Goal: Check status: Check status

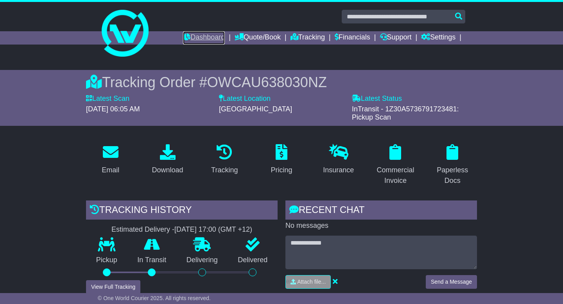
click at [195, 35] on link "Dashboard" at bounding box center [204, 37] width 42 height 13
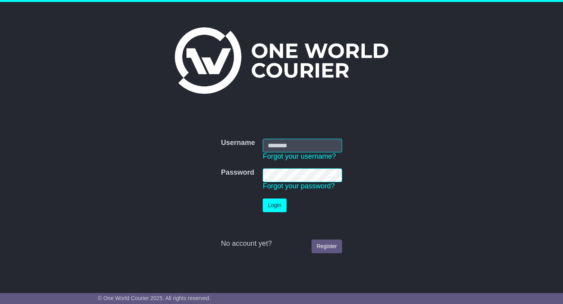
type input "**********"
click at [270, 211] on button "Login" at bounding box center [274, 205] width 23 height 14
